Goal: Information Seeking & Learning: Learn about a topic

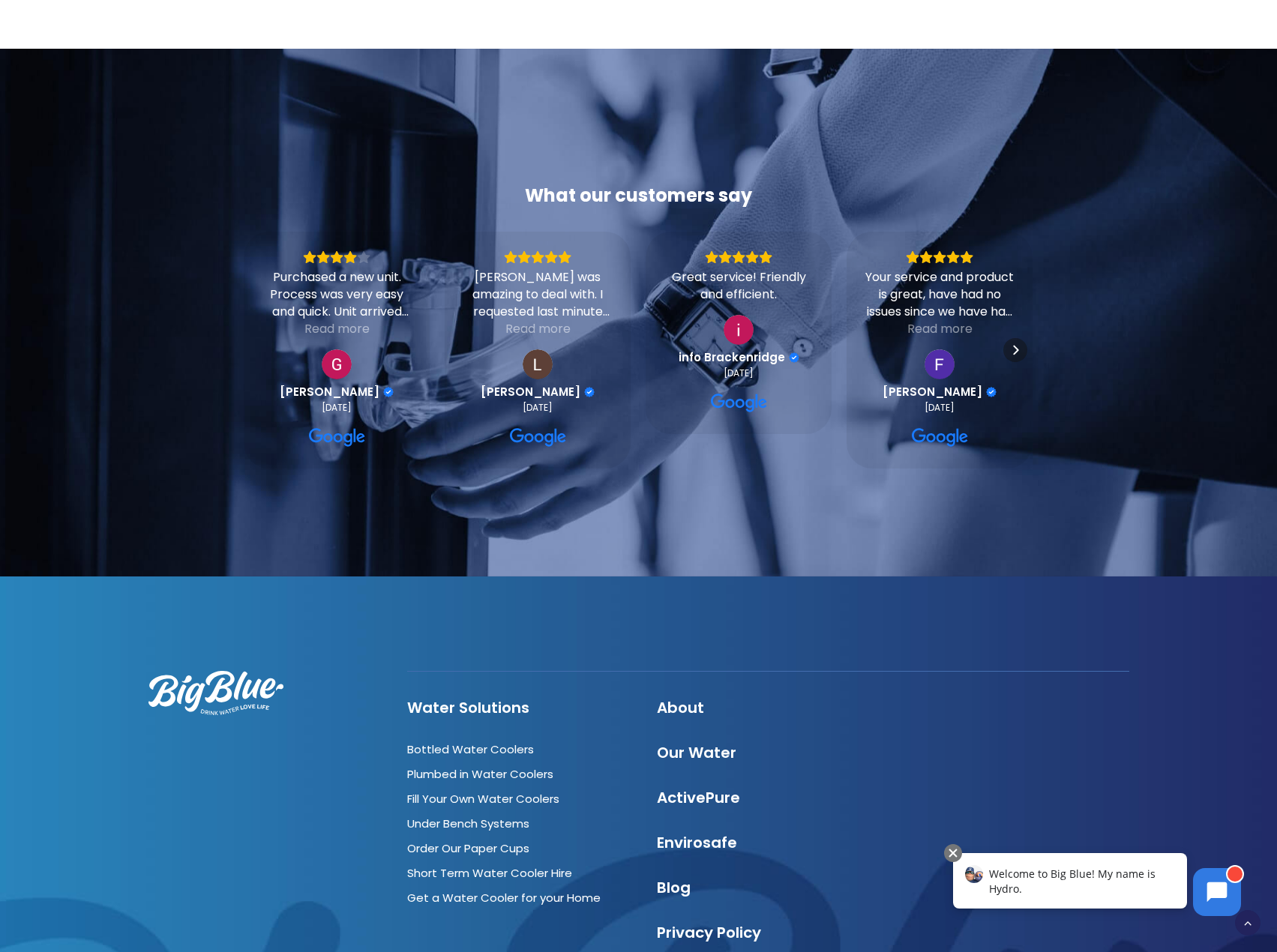
scroll to position [4872, 0]
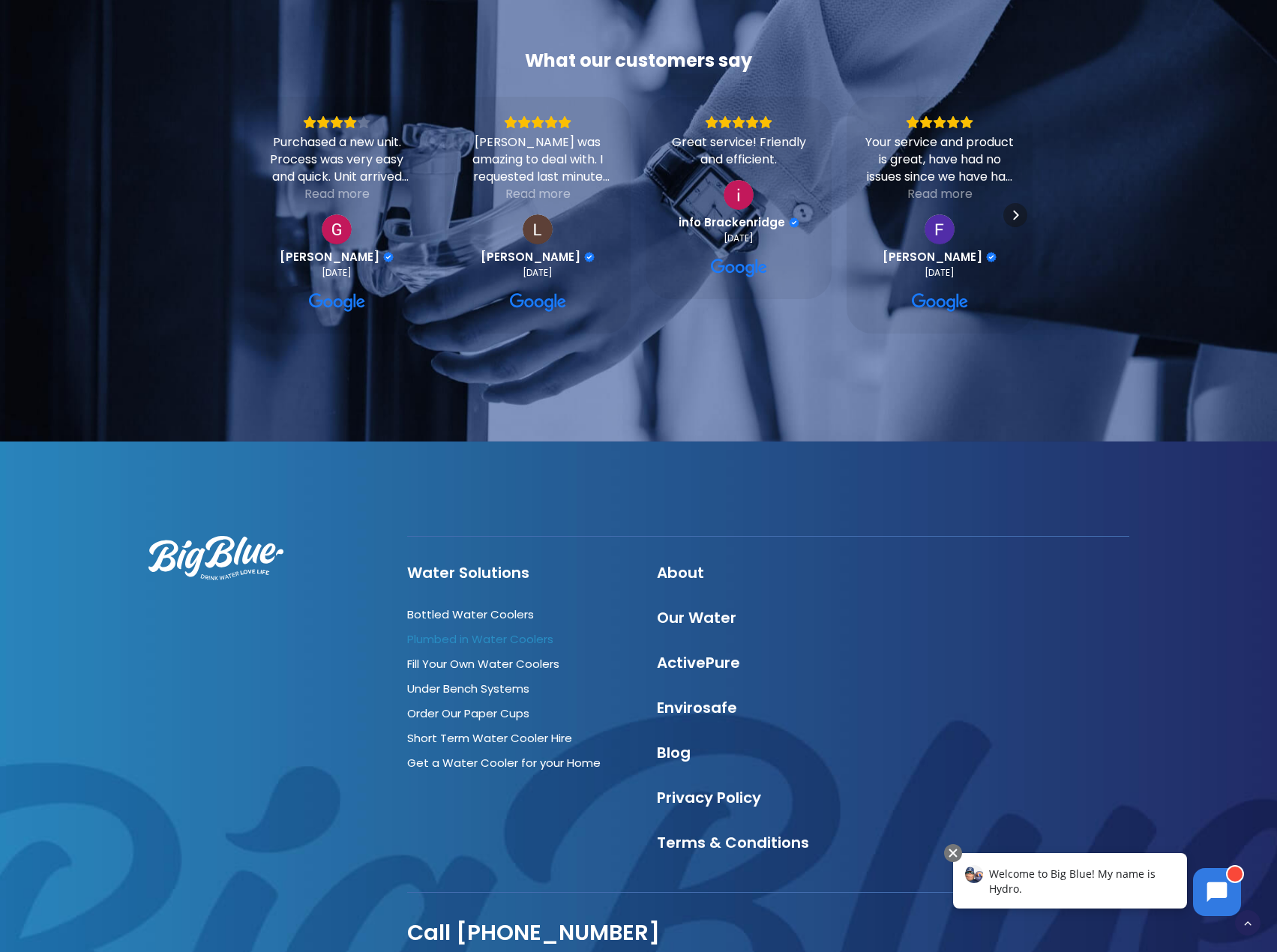
click at [468, 631] on link "Plumbed in Water Coolers" at bounding box center [480, 639] width 146 height 16
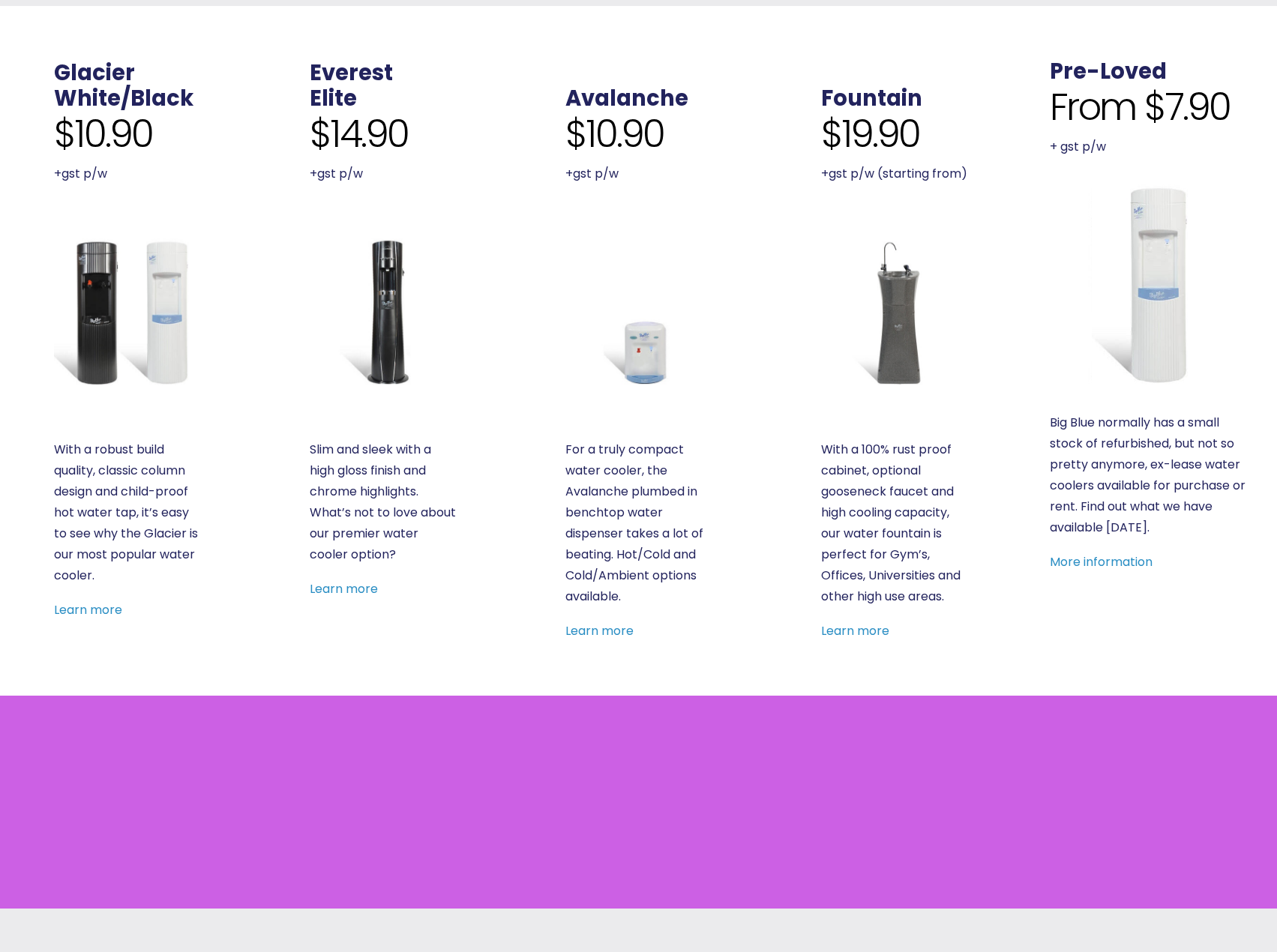
scroll to position [675, 0]
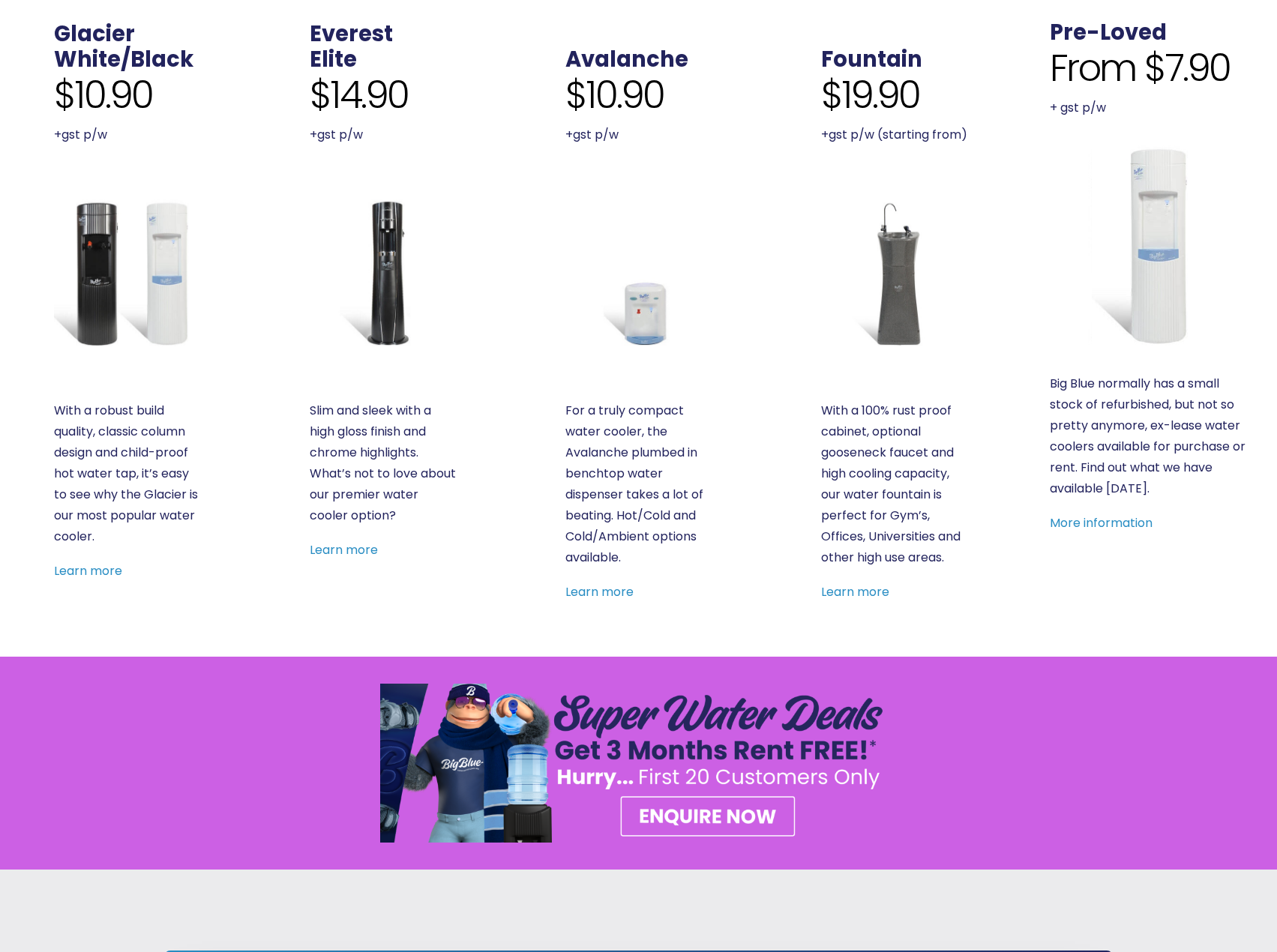
click at [658, 321] on img at bounding box center [639, 272] width 147 height 147
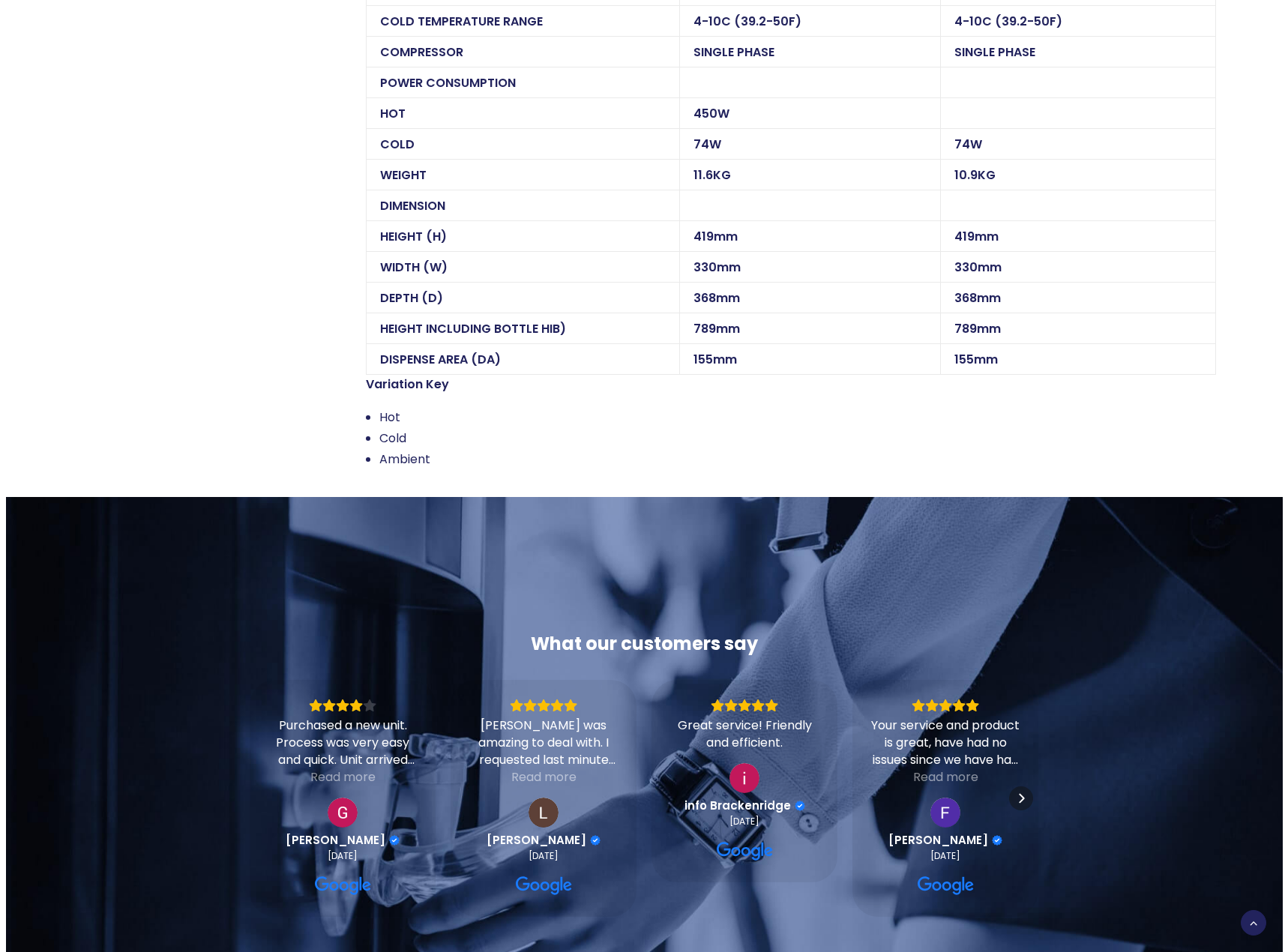
scroll to position [1499, 0]
